Goal: Find contact information

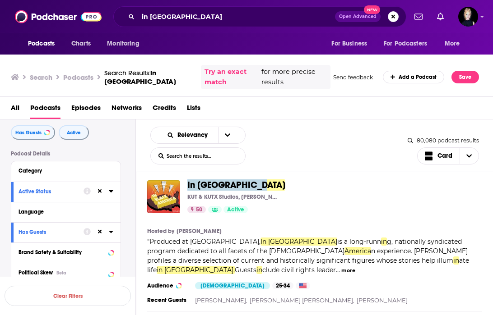
scroll to position [15, 0]
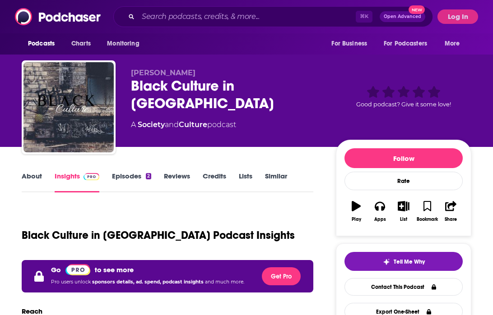
click at [73, 187] on link "Insights" at bounding box center [77, 182] width 45 height 21
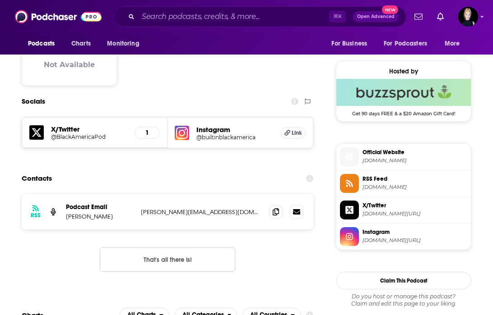
scroll to position [634, 0]
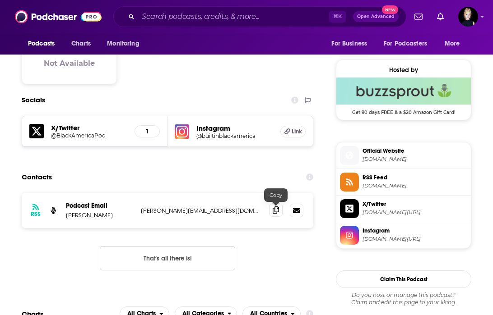
click at [275, 211] on icon at bounding box center [275, 210] width 6 height 7
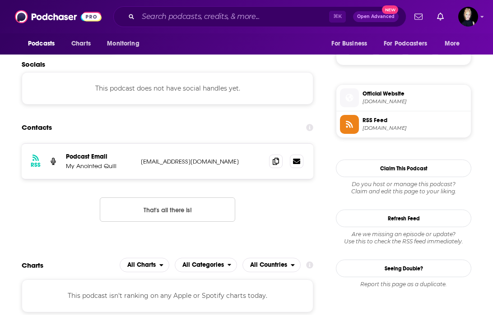
scroll to position [610, 0]
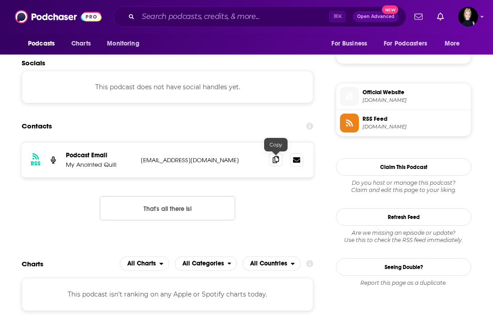
click at [274, 160] on icon at bounding box center [275, 159] width 6 height 7
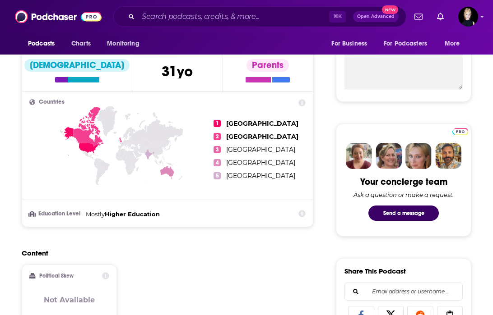
scroll to position [0, 0]
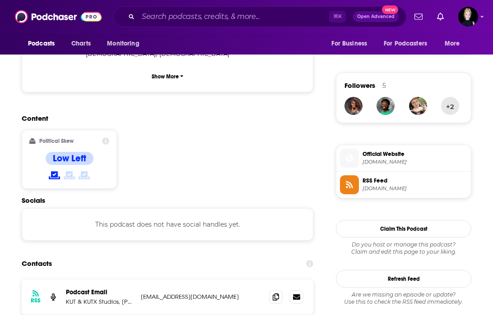
scroll to position [632, 0]
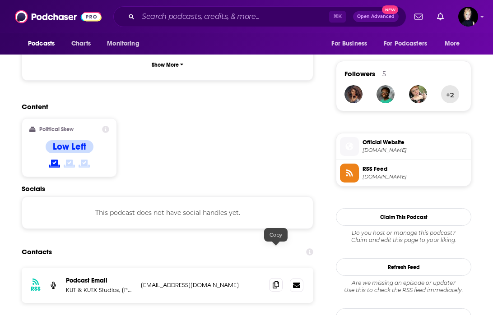
click at [271, 278] on span at bounding box center [276, 285] width 14 height 14
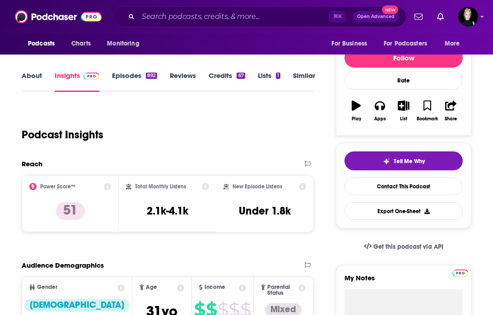
scroll to position [0, 0]
